Goal: Task Accomplishment & Management: Manage account settings

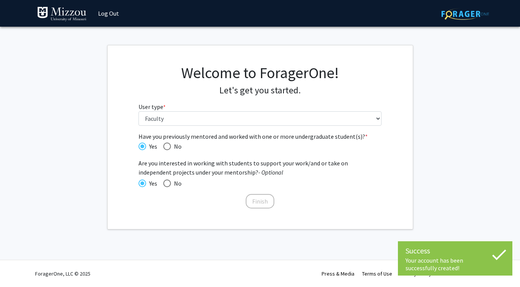
select select "5: faculty"
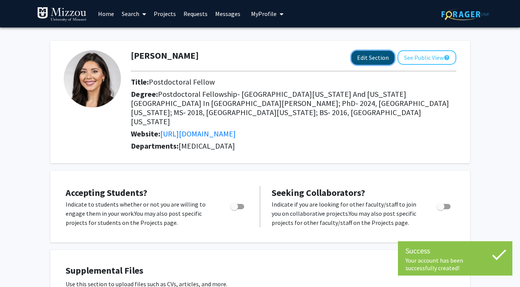
click at [369, 60] on button "Edit Section" at bounding box center [373, 58] width 43 height 14
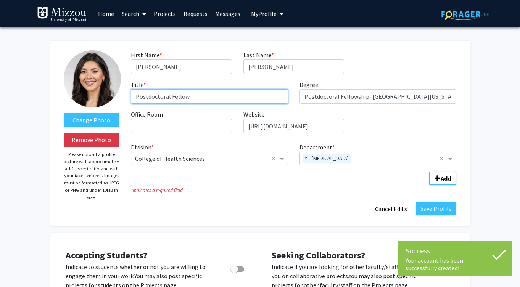
click at [188, 98] on input "Postdoctoral Fellow" at bounding box center [209, 96] width 157 height 15
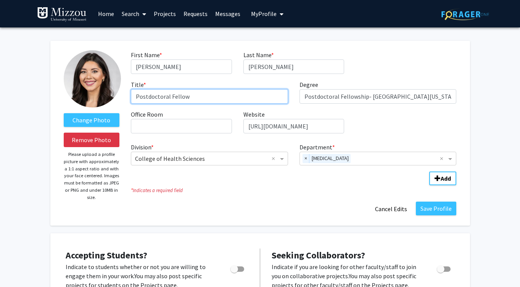
click at [188, 98] on input "Postdoctoral Fellow" at bounding box center [209, 96] width 157 height 15
type input "Assistant Professor"
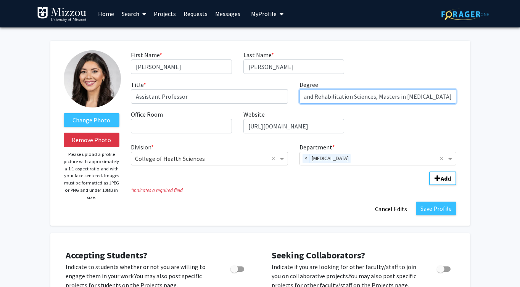
scroll to position [0, 39]
type input "PhD Health and Rehabilitation Sciences, Masters in [MEDICAL_DATA]"
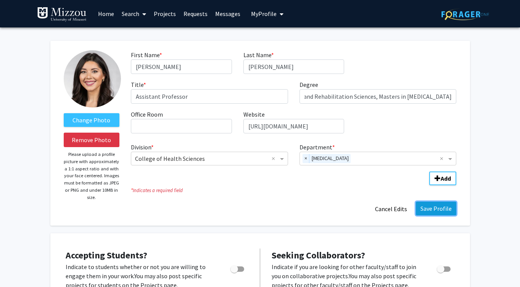
click at [428, 209] on button "Save Profile" at bounding box center [436, 209] width 40 height 14
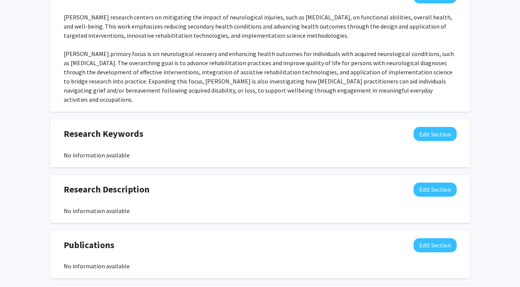
scroll to position [372, 0]
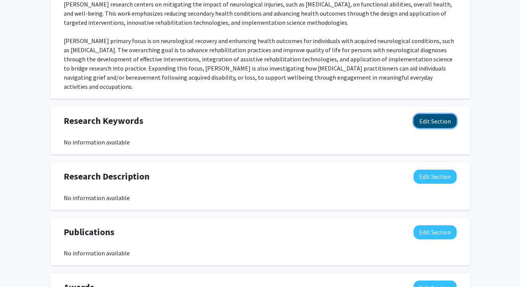
click at [417, 114] on button "Edit Section" at bounding box center [435, 121] width 43 height 14
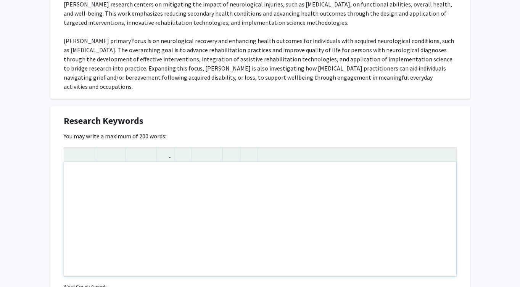
click at [216, 173] on div "Note to users with screen readers: Please deactivate our accessibility plugin f…" at bounding box center [260, 219] width 392 height 115
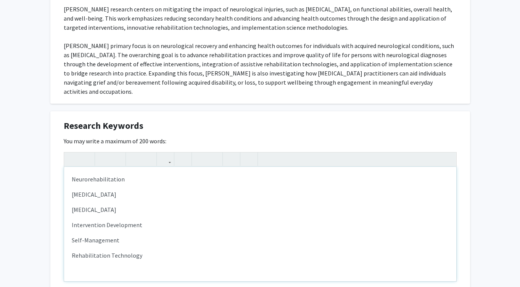
scroll to position [367, 0]
type textarea "<p>Neurorehabilitation</p><p>[MEDICAL_DATA]</p><p>[MEDICAL_DATA]</p><p>Interven…"
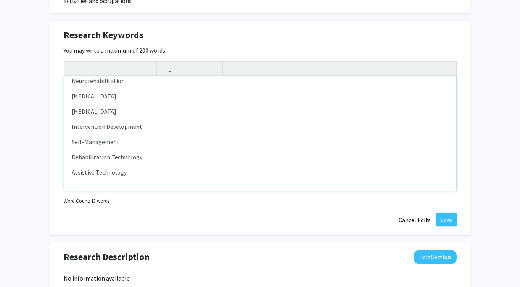
scroll to position [468, 0]
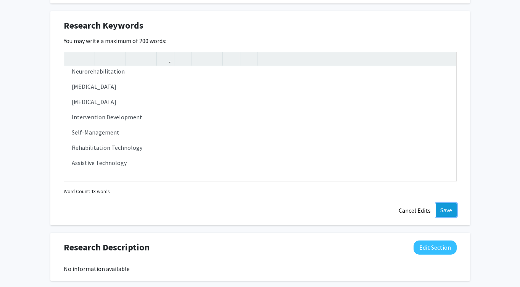
click at [451, 203] on button "Save" at bounding box center [446, 210] width 21 height 14
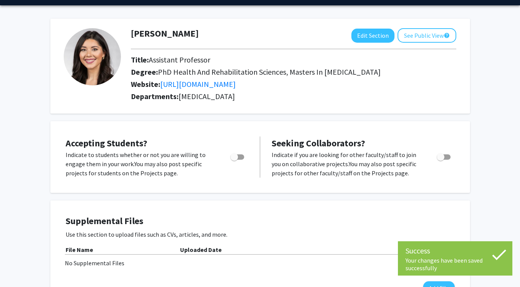
scroll to position [23, 0]
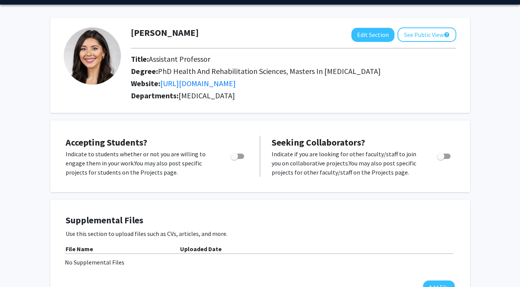
click at [441, 154] on span "Toggle" at bounding box center [441, 157] width 8 height 8
click at [441, 159] on input "Toggle" at bounding box center [441, 159] width 0 height 0
checkbox input "true"
click at [233, 160] on label "Toggle" at bounding box center [236, 156] width 17 height 9
click at [234, 160] on input "Would you like to permit student requests?" at bounding box center [234, 159] width 0 height 0
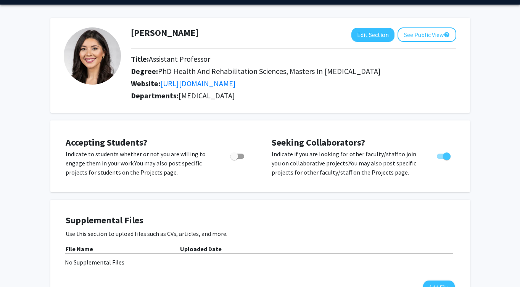
checkbox input "true"
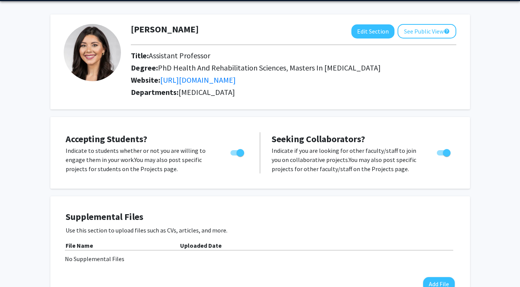
scroll to position [0, 0]
